Goal: Feedback & Contribution: Submit feedback/report problem

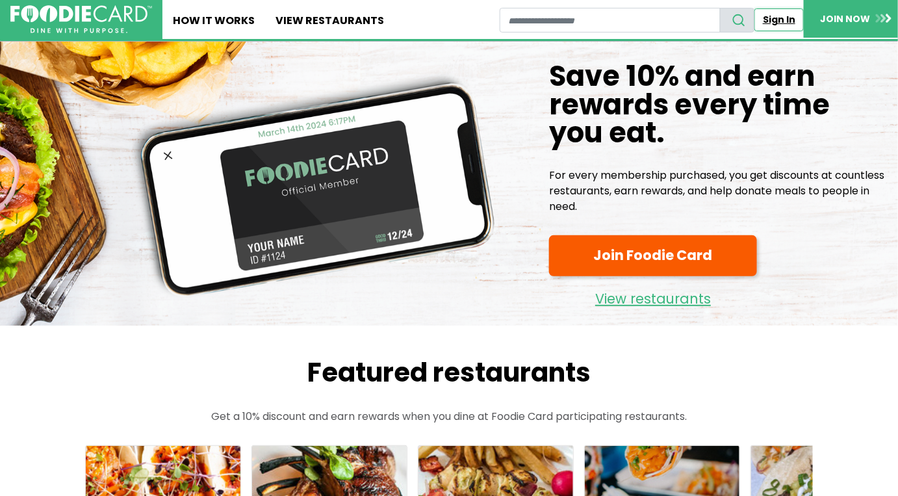
click at [776, 21] on link "Sign In" at bounding box center [779, 19] width 49 height 23
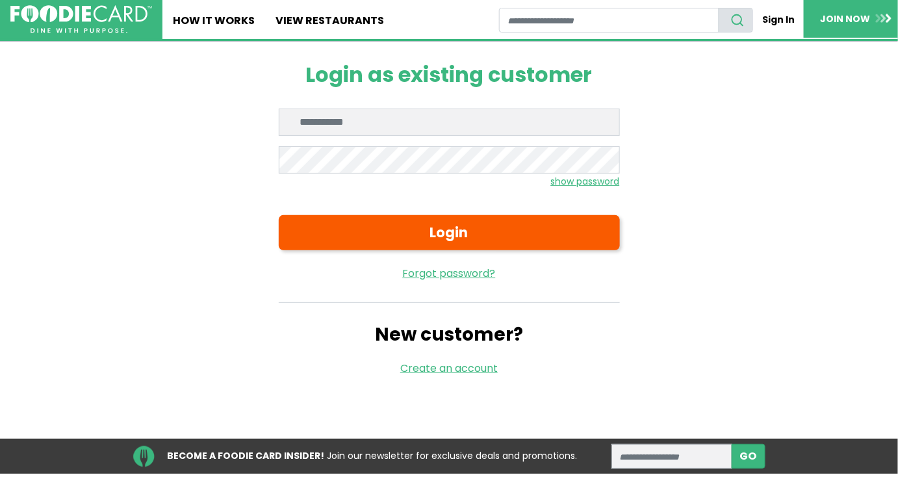
type input "**********"
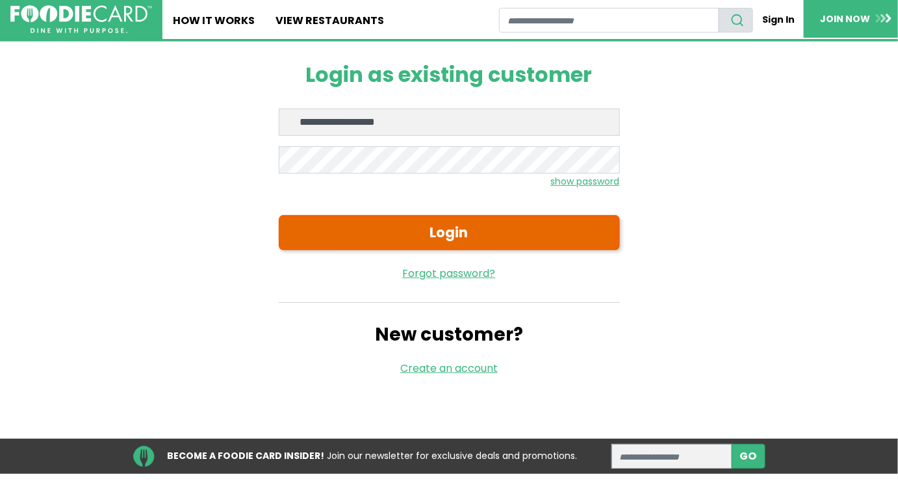
click at [404, 231] on button "Login" at bounding box center [449, 232] width 341 height 35
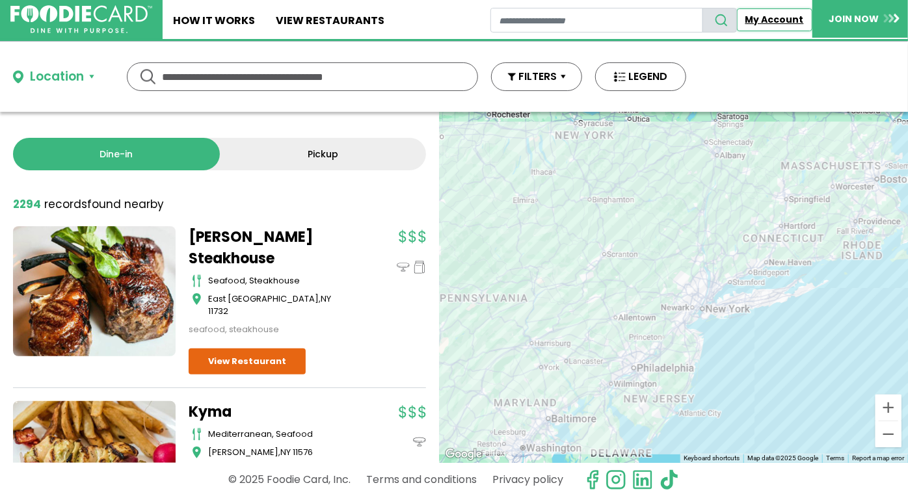
click at [762, 13] on link "My Account" at bounding box center [774, 19] width 75 height 23
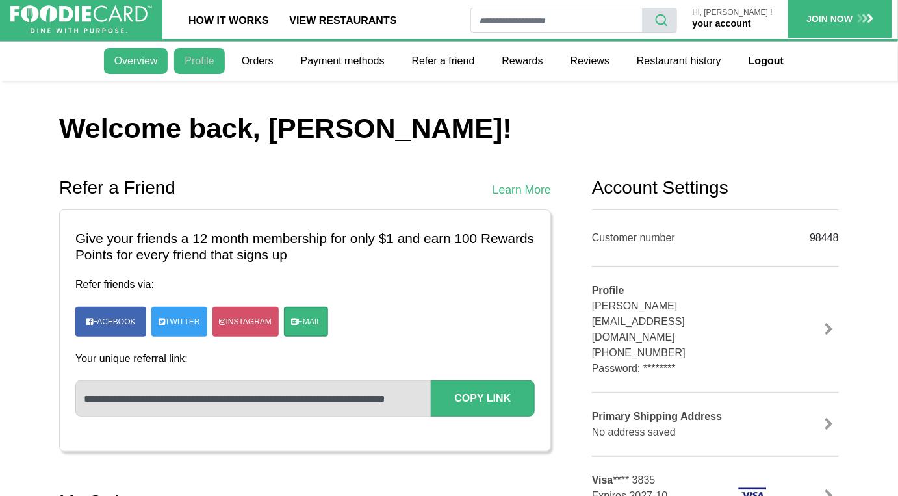
click at [205, 64] on link "Profile" at bounding box center [199, 61] width 50 height 26
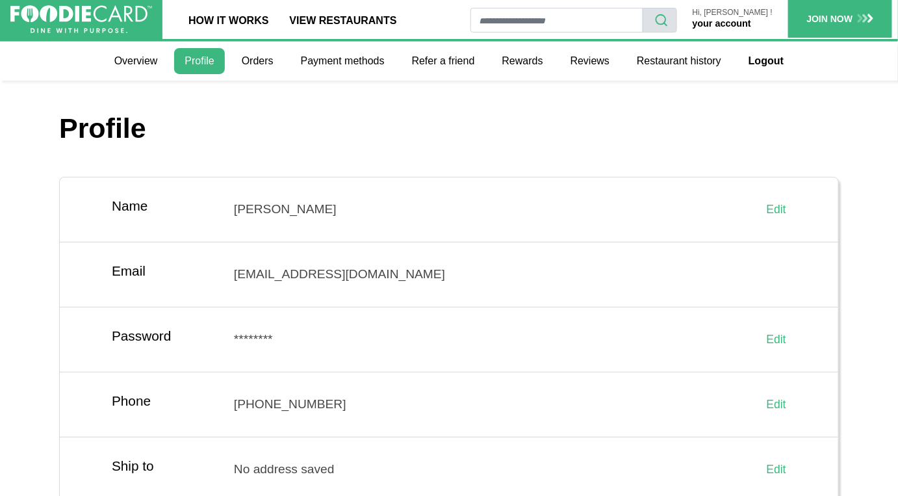
click at [721, 20] on link "your account" at bounding box center [722, 23] width 59 height 10
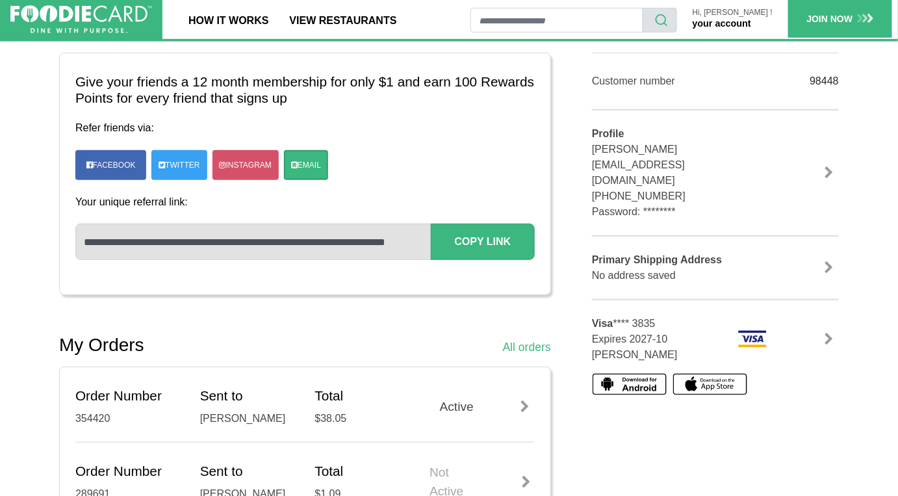
scroll to position [177, 0]
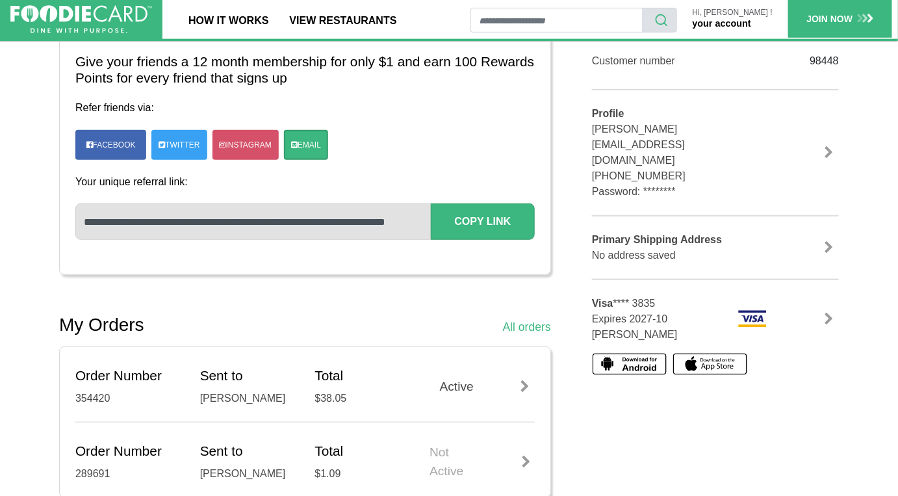
click at [828, 313] on link at bounding box center [830, 319] width 20 height 13
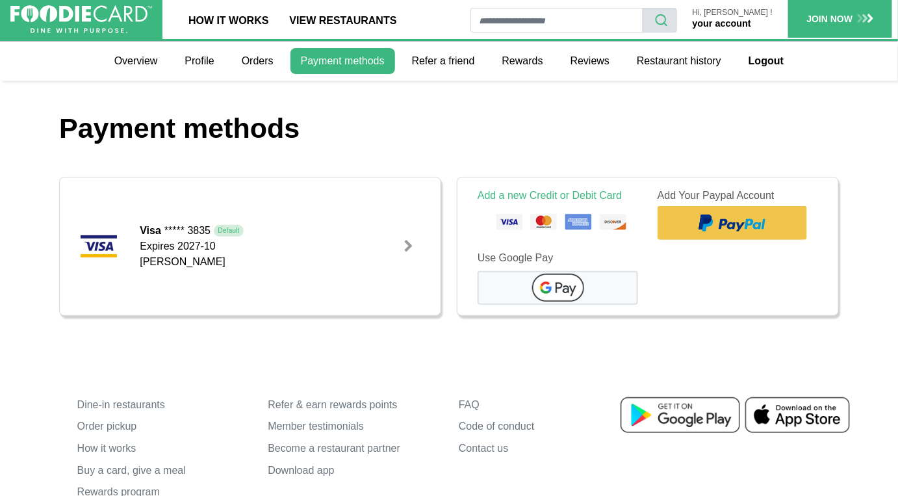
click at [410, 241] on div at bounding box center [408, 246] width 13 height 13
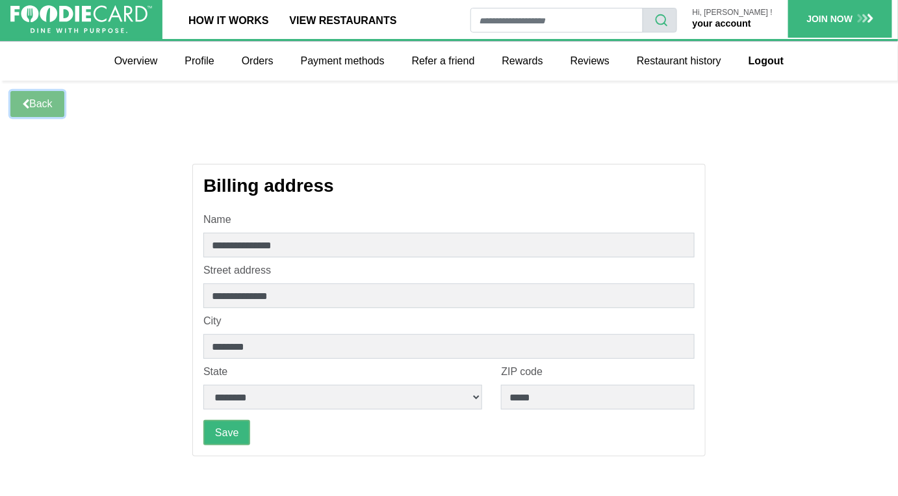
click at [43, 103] on link "Back" at bounding box center [37, 103] width 54 height 25
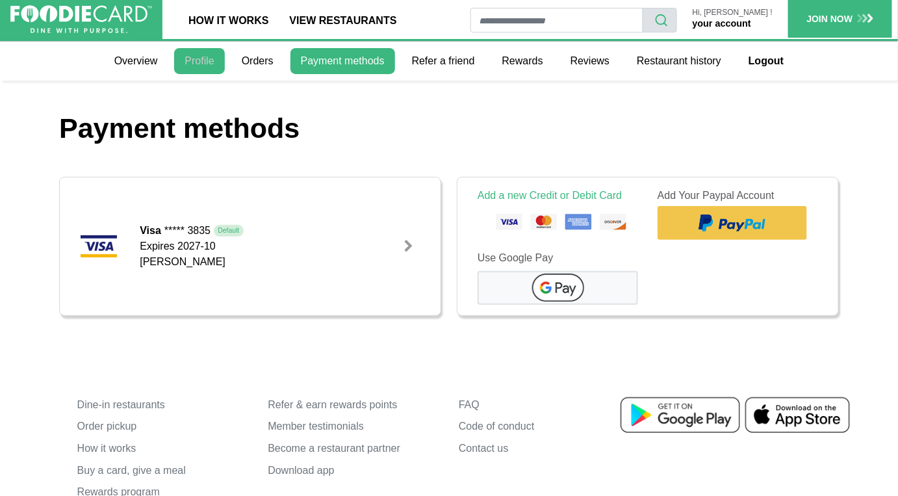
click at [189, 59] on link "Profile" at bounding box center [199, 61] width 50 height 26
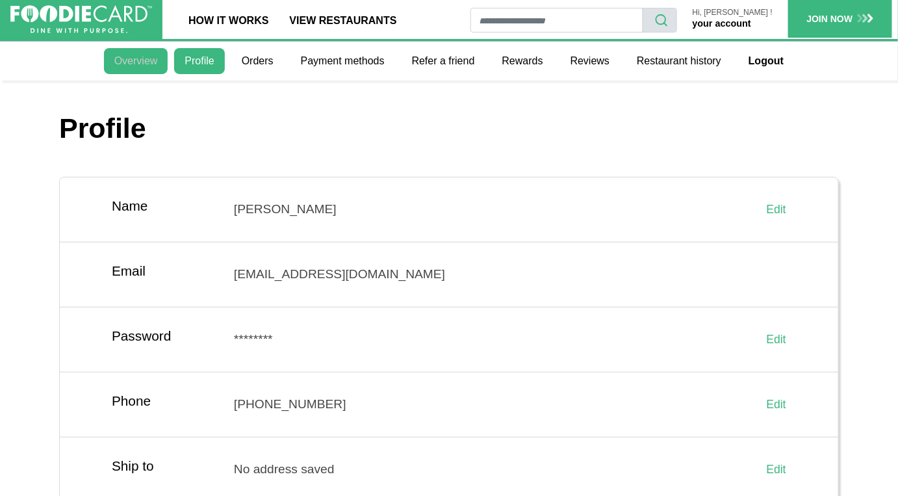
click at [133, 63] on link "Overview" at bounding box center [136, 61] width 64 height 26
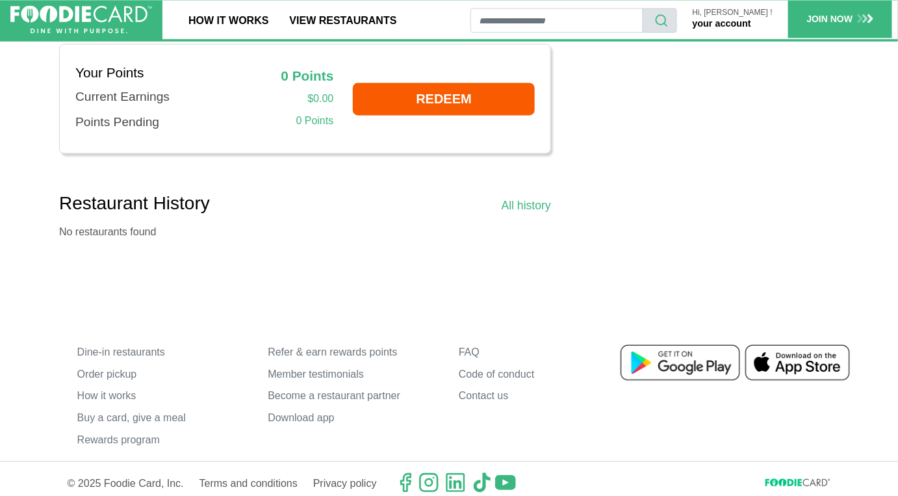
scroll to position [891, 0]
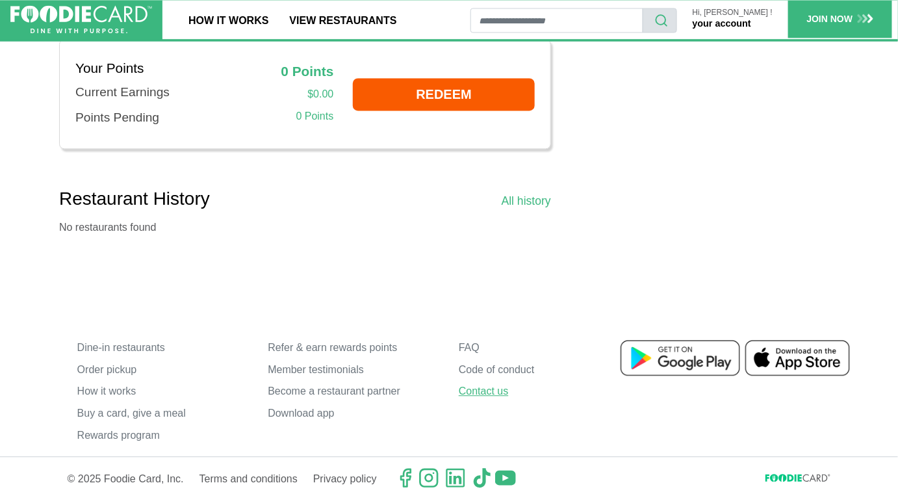
click at [475, 387] on link "Contact us" at bounding box center [545, 392] width 172 height 22
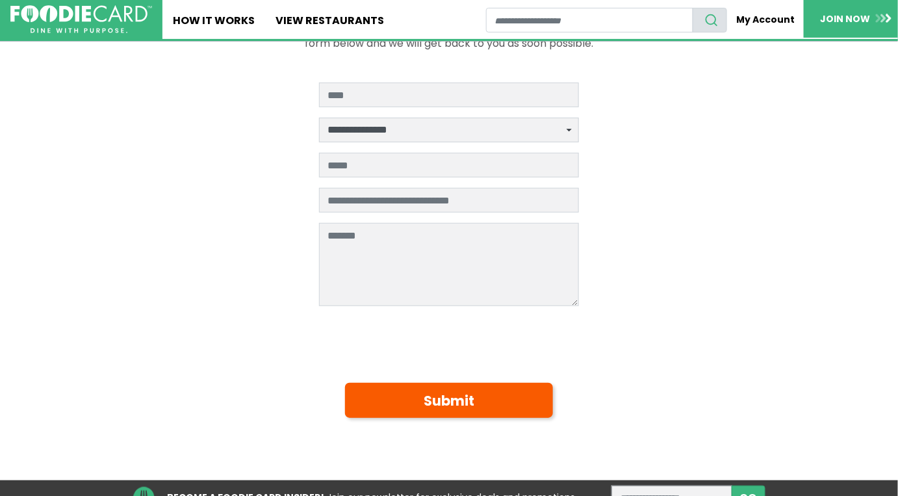
scroll to position [59, 0]
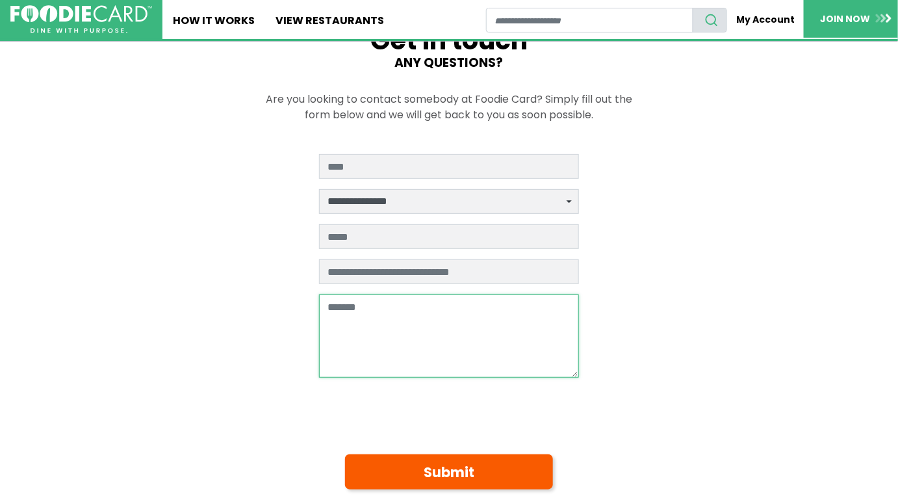
click at [388, 305] on textarea at bounding box center [449, 335] width 260 height 83
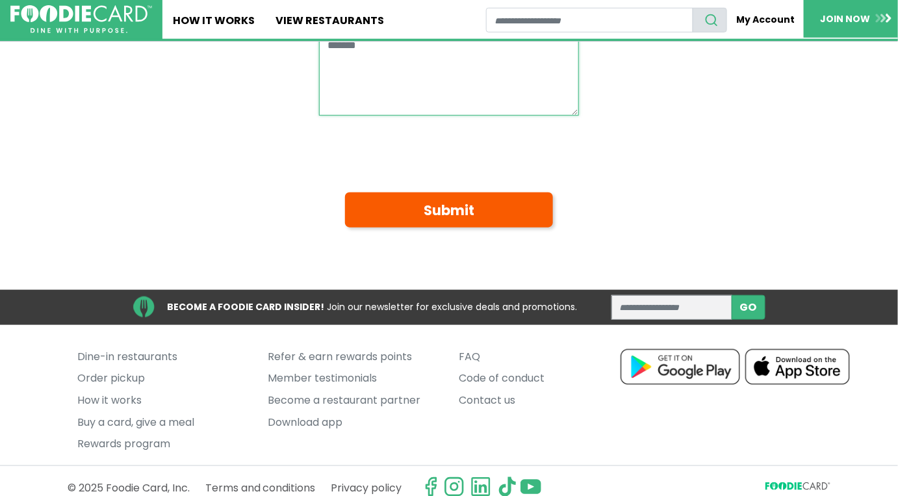
scroll to position [333, 0]
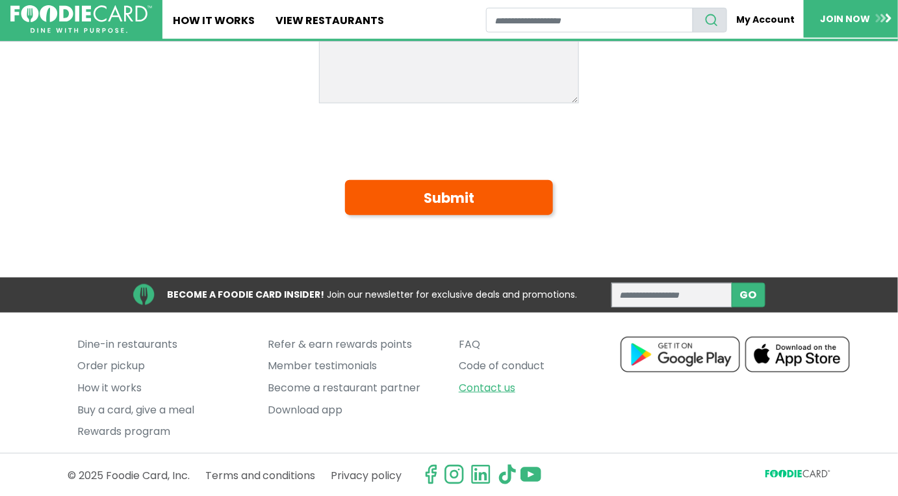
click at [477, 384] on link "Contact us" at bounding box center [545, 388] width 172 height 22
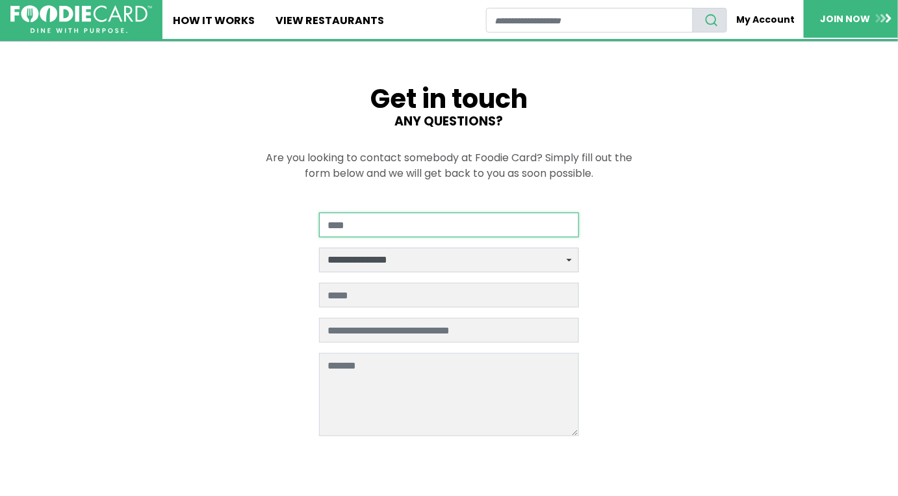
click at [343, 226] on input "Your Name" at bounding box center [449, 225] width 260 height 25
type input "**********"
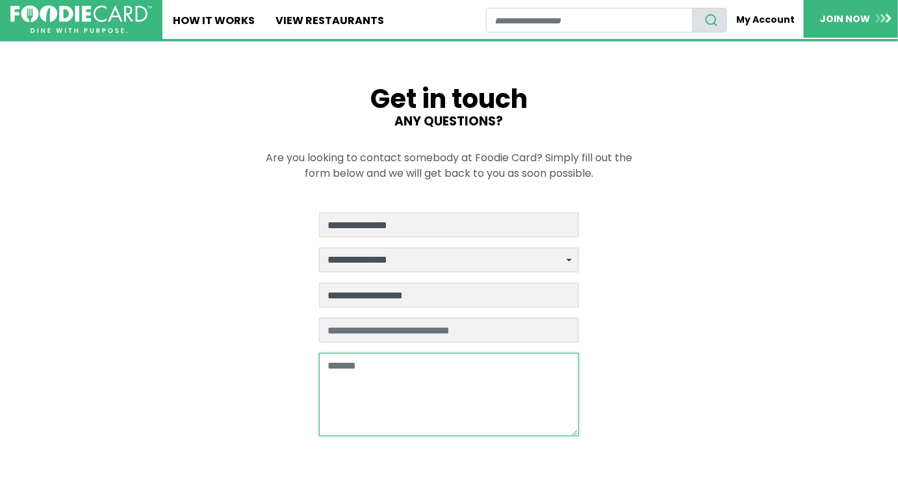
click at [369, 376] on textarea at bounding box center [449, 394] width 260 height 83
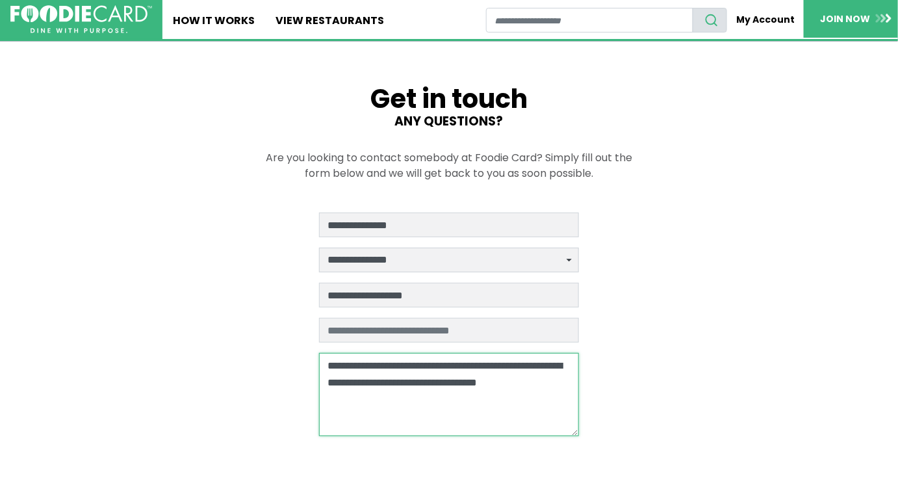
type textarea "**********"
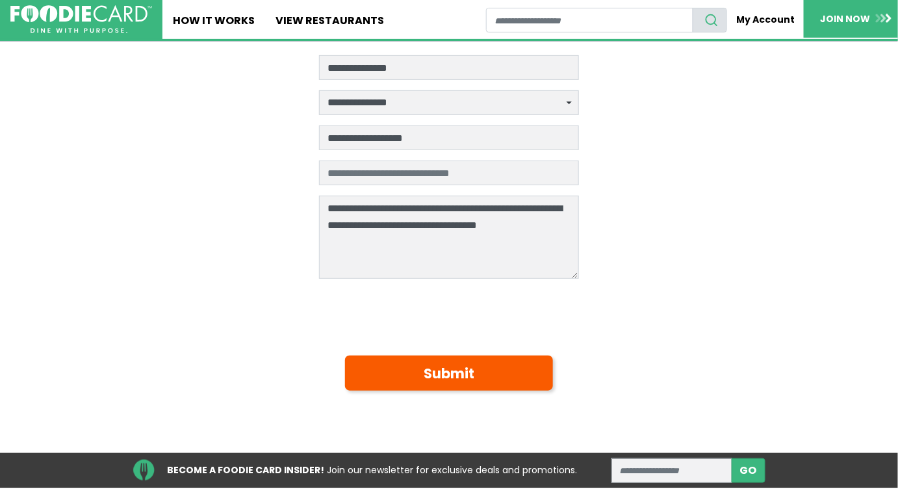
scroll to position [177, 0]
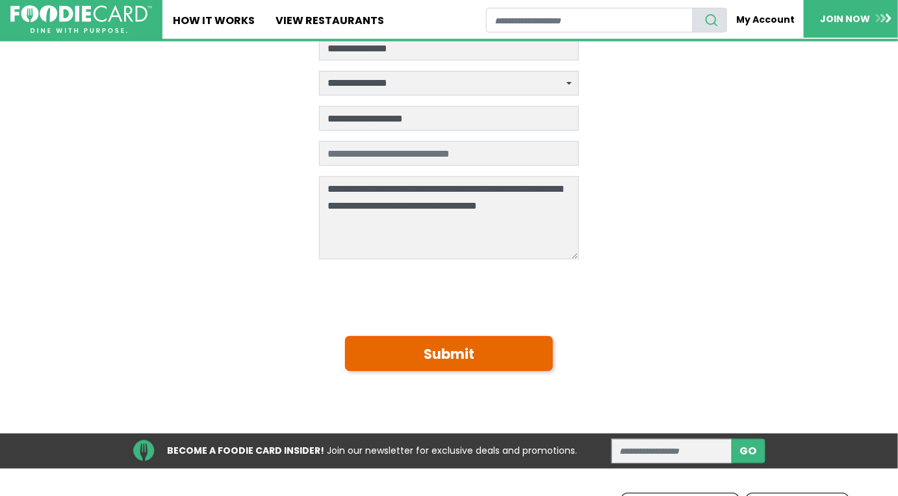
click at [430, 361] on button "Submit" at bounding box center [449, 353] width 208 height 35
